Goal: Information Seeking & Learning: Find specific fact

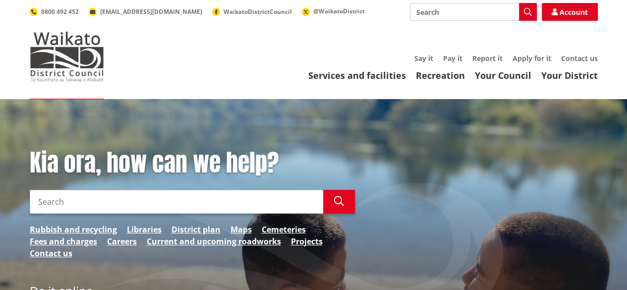
click at [245, 204] on input "Search" at bounding box center [177, 202] width 294 height 24
type input "rates search"
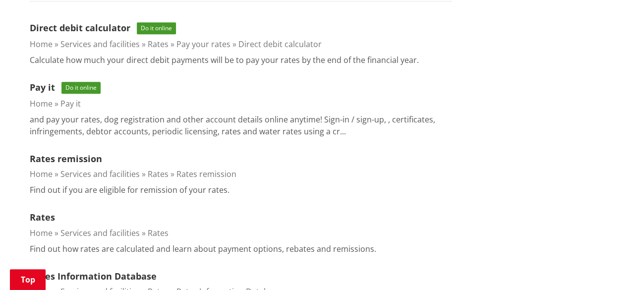
scroll to position [313, 0]
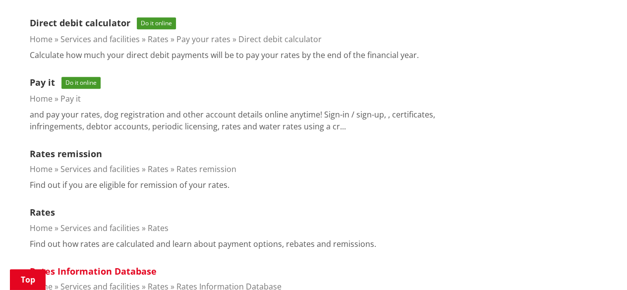
click at [77, 270] on link "Rates Information Database" at bounding box center [93, 271] width 127 height 12
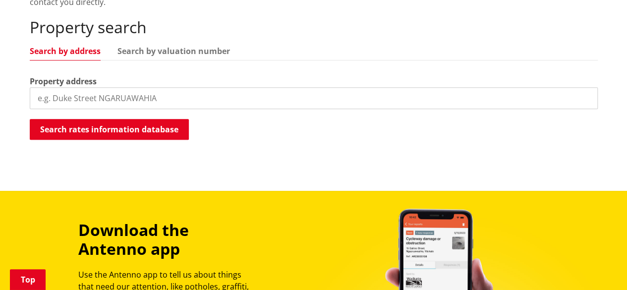
scroll to position [272, 0]
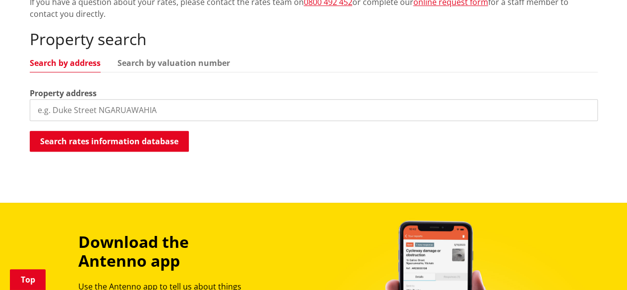
click at [254, 111] on input "search" at bounding box center [314, 110] width 568 height 22
click at [71, 111] on input "1408 tauwhare road" at bounding box center [314, 110] width 568 height 22
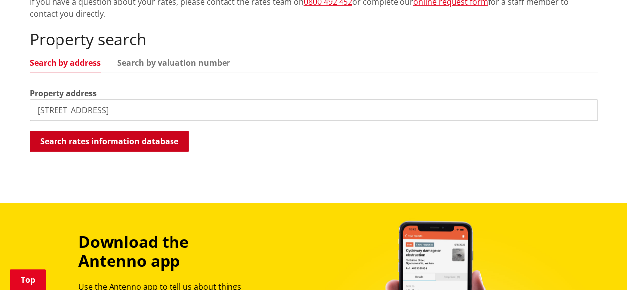
type input "1408 tauwhare road"
click at [73, 143] on button "Search rates information database" at bounding box center [109, 141] width 159 height 21
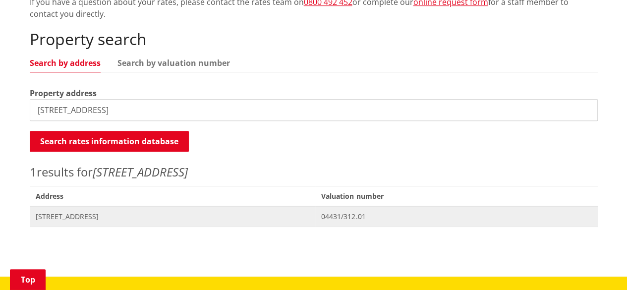
click at [80, 214] on span "1408 Tauwhare Road EUREKA" at bounding box center [173, 217] width 274 height 10
